Goal: Task Accomplishment & Management: Manage account settings

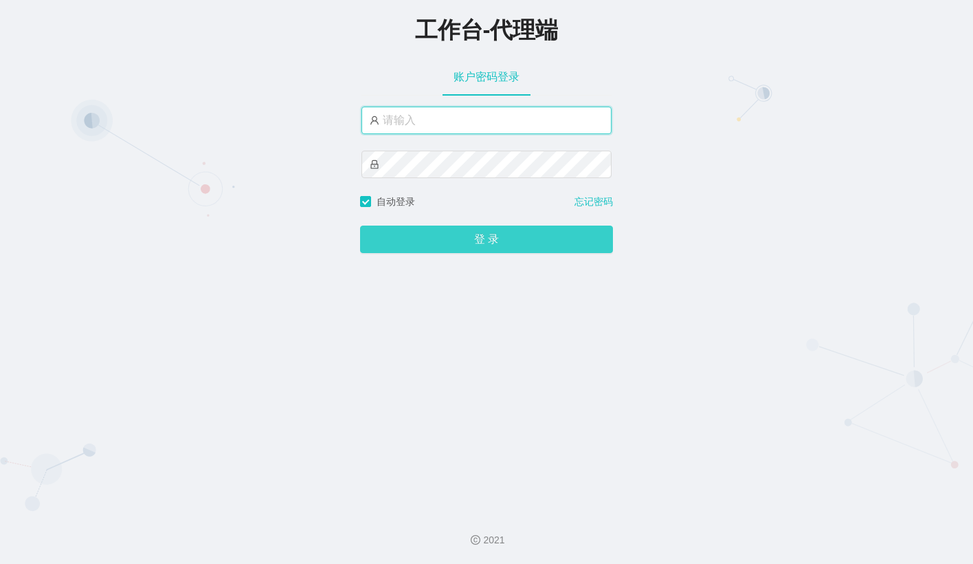
type input "[PERSON_NAME]"
click at [473, 246] on button "登 录" at bounding box center [486, 238] width 253 height 27
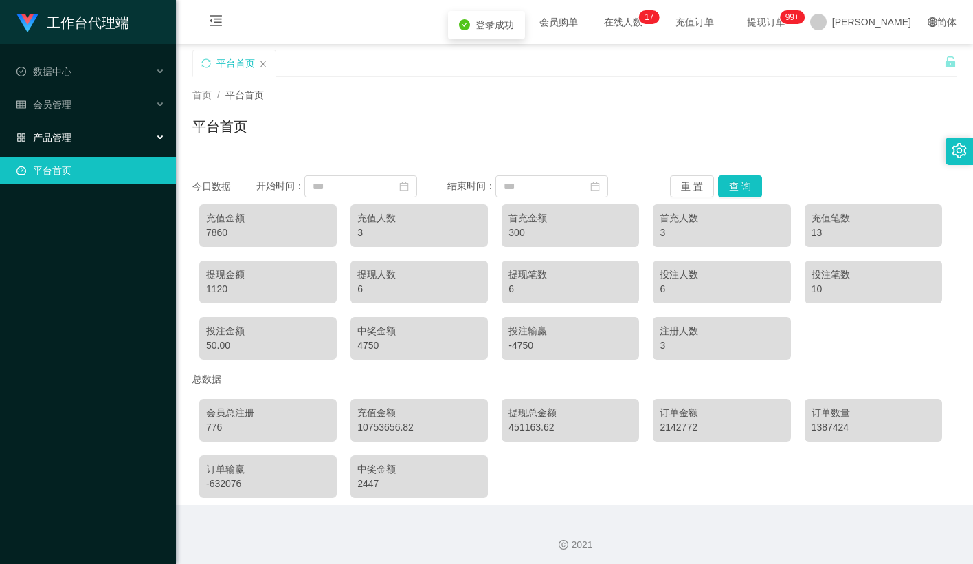
click at [60, 124] on div "产品管理" at bounding box center [88, 137] width 176 height 27
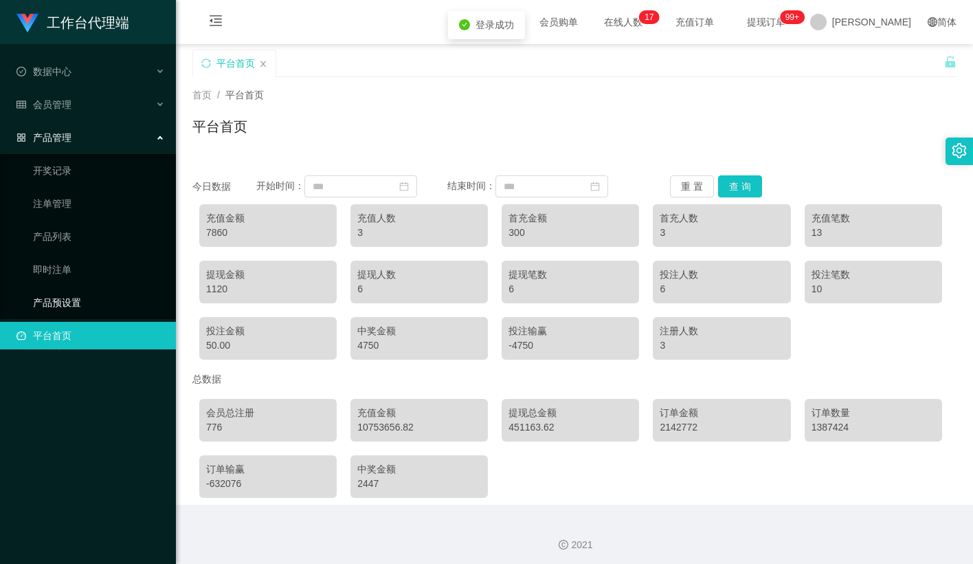
click at [65, 291] on link "产品预设置" at bounding box center [99, 302] width 132 height 27
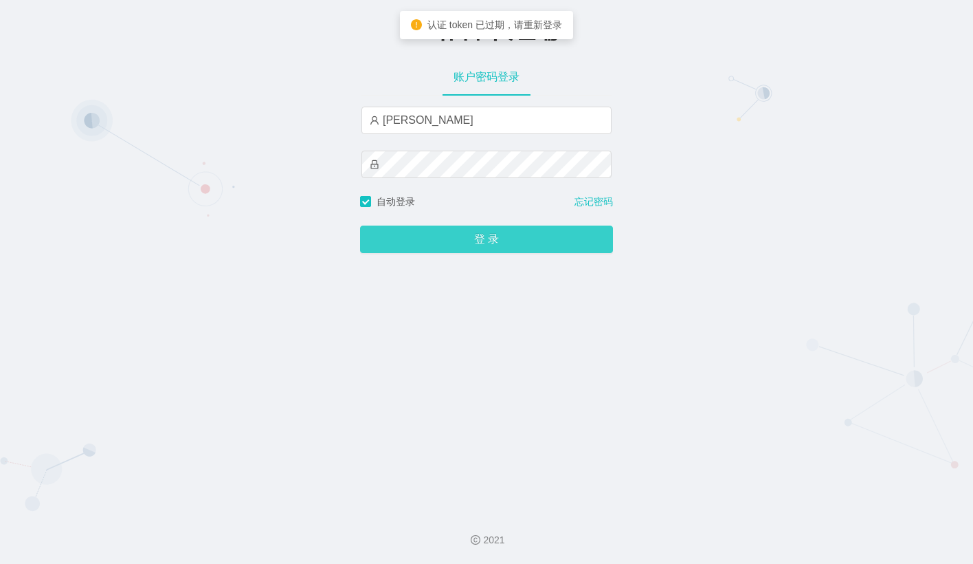
click at [427, 246] on button "登 录" at bounding box center [486, 238] width 253 height 27
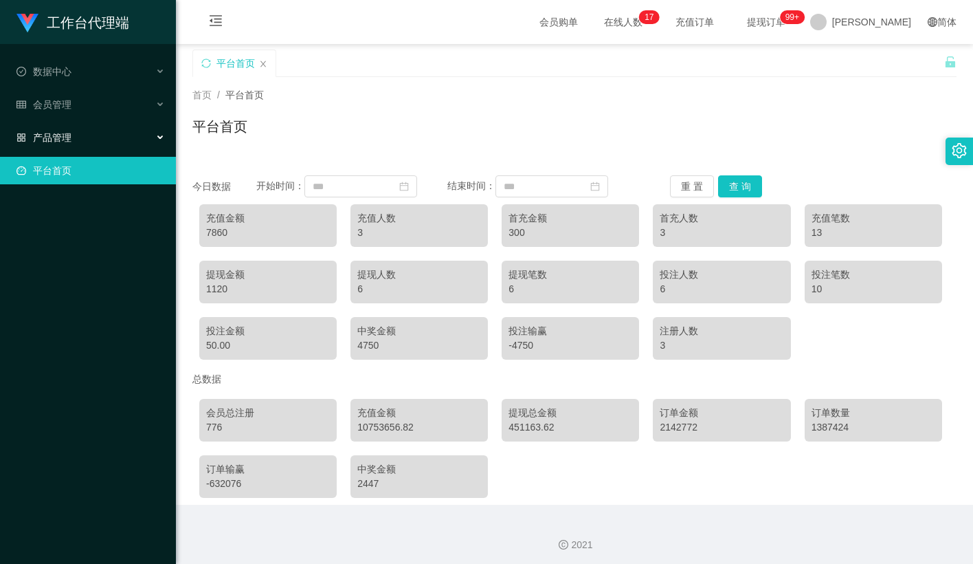
click at [65, 116] on ul "数据中心 会员管理 产品管理 平台首页" at bounding box center [88, 121] width 176 height 154
click at [73, 99] on div "会员管理" at bounding box center [88, 104] width 176 height 27
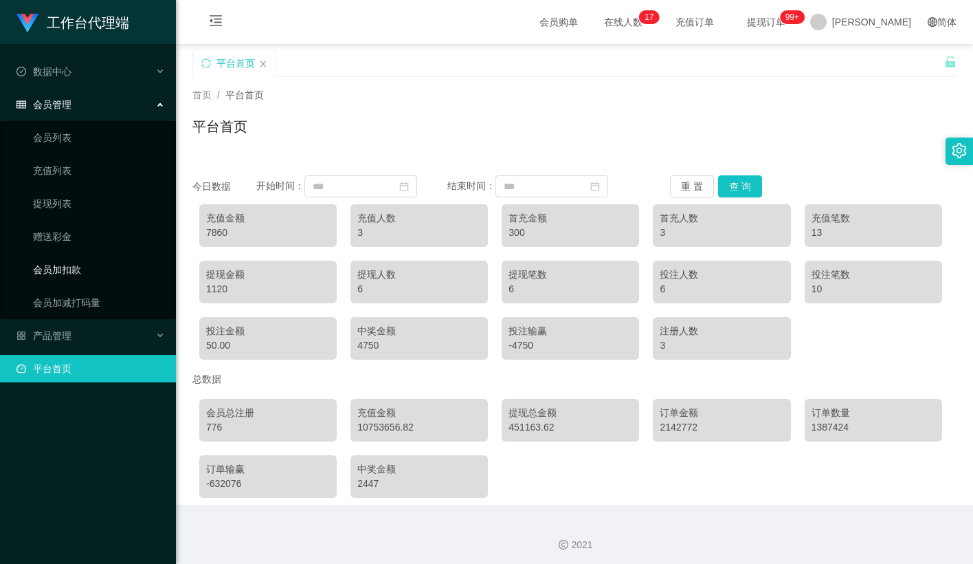
click at [78, 262] on link "会员加扣款" at bounding box center [99, 269] width 132 height 27
